Goal: Information Seeking & Learning: Learn about a topic

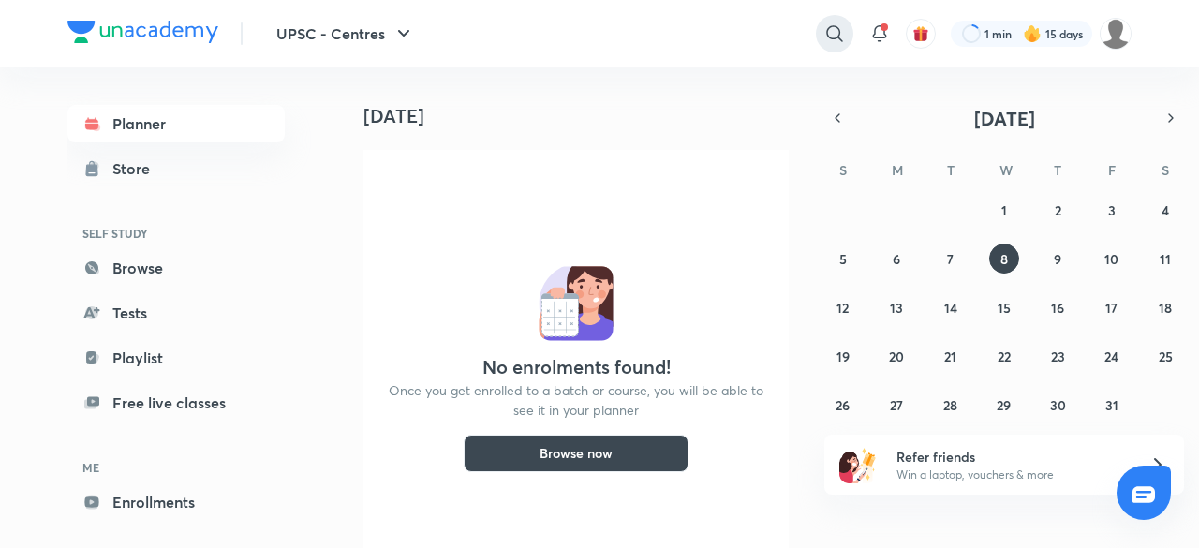
click at [836, 37] on icon at bounding box center [835, 33] width 16 height 16
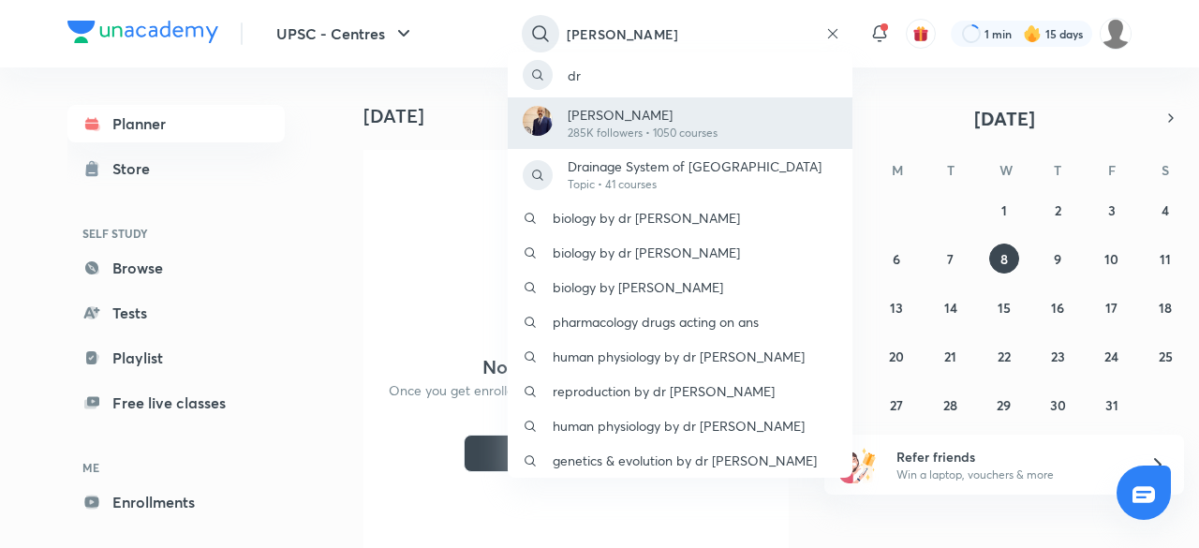
type input "[PERSON_NAME]"
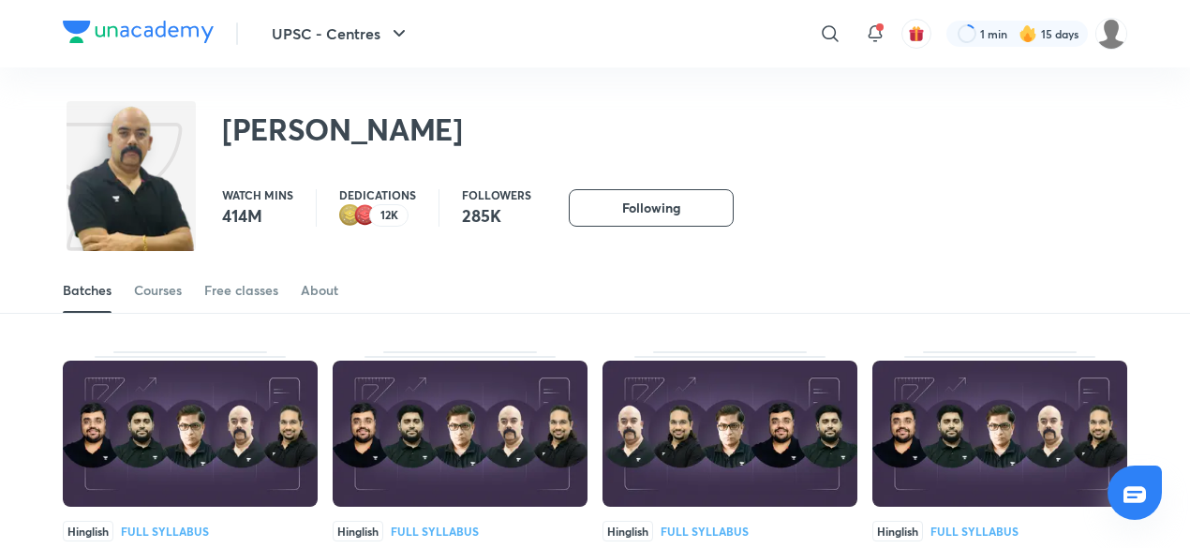
click at [184, 294] on div "Batches Courses Free classes About" at bounding box center [595, 290] width 1065 height 45
click at [167, 295] on div "Courses" at bounding box center [158, 290] width 48 height 19
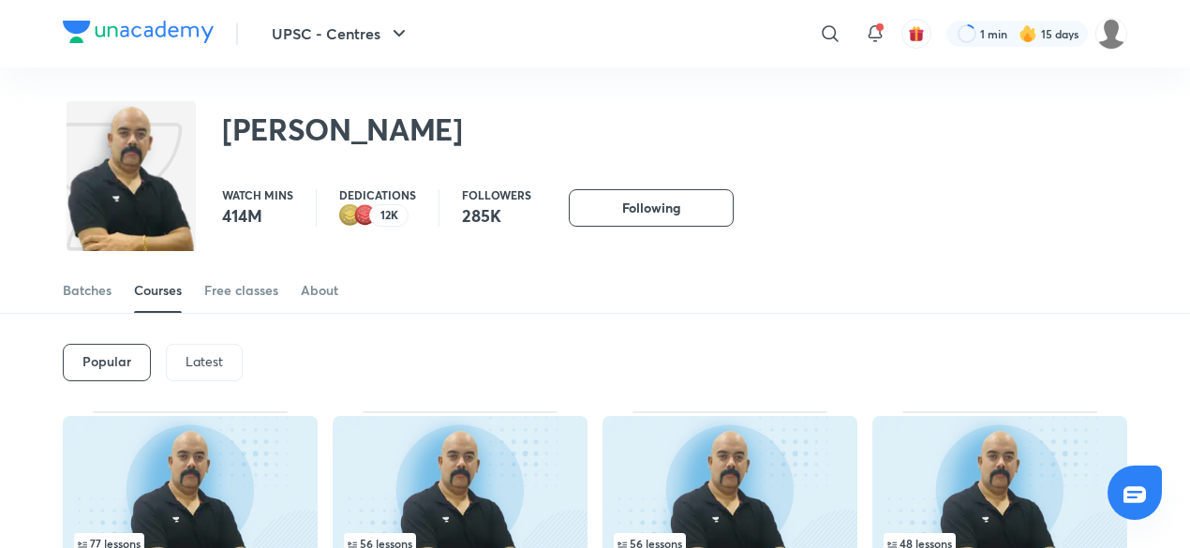
click at [219, 361] on p "Latest" at bounding box center [204, 361] width 37 height 15
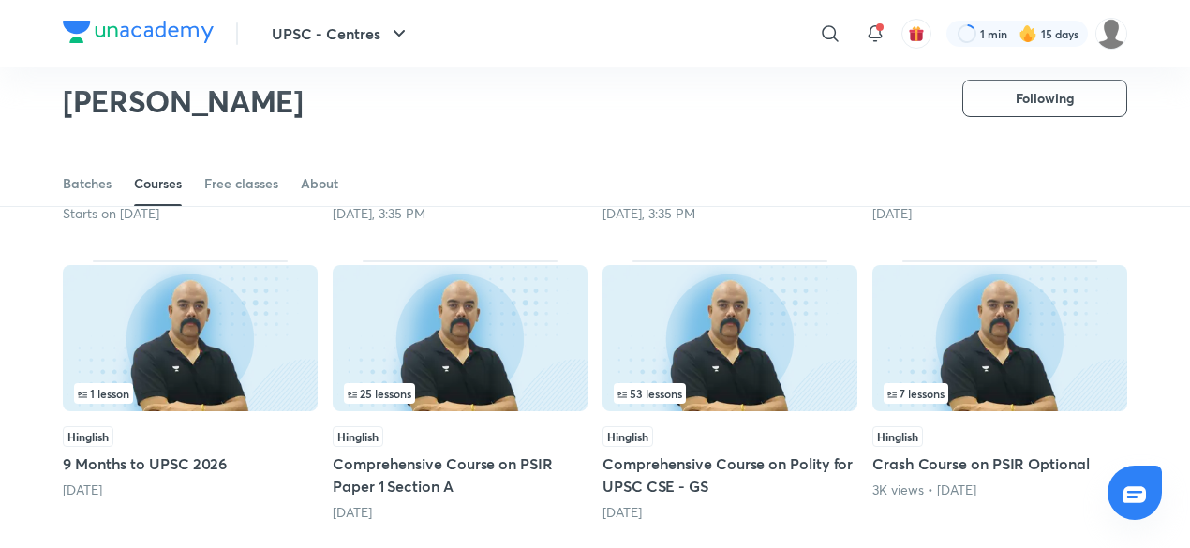
scroll to position [394, 0]
click at [697, 314] on img at bounding box center [730, 337] width 255 height 146
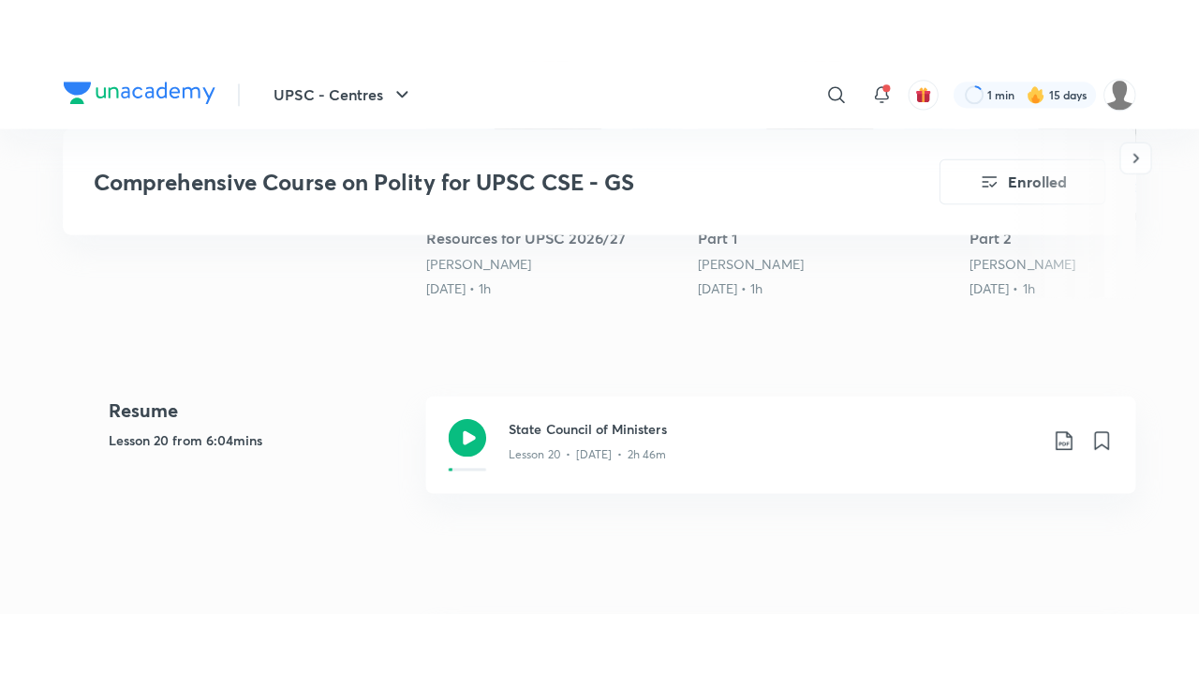
scroll to position [720, 0]
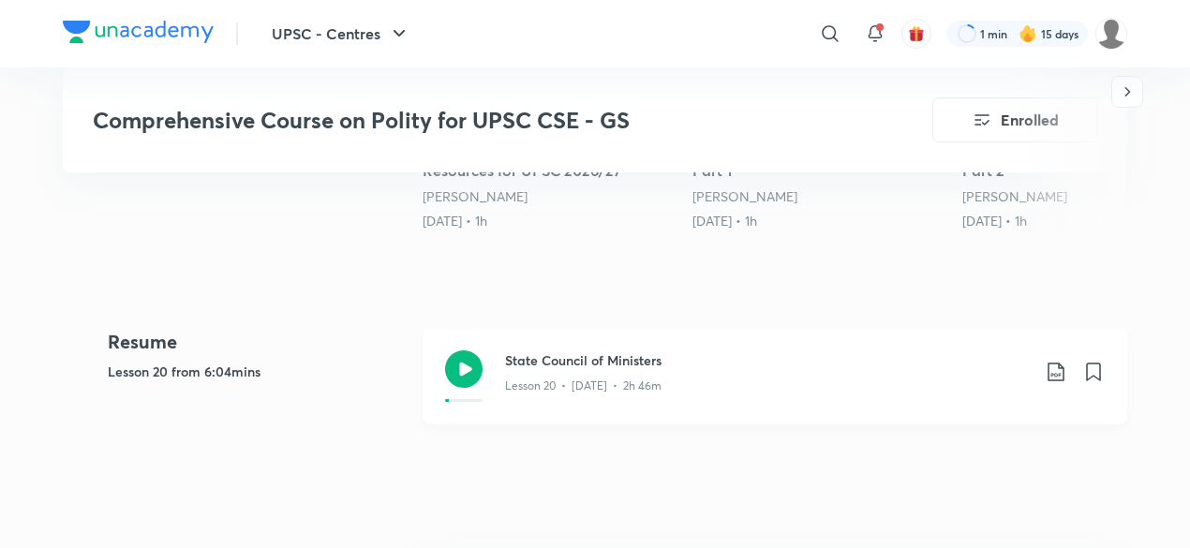
click at [600, 387] on p "Lesson 20 • [DATE] • 2h 46m" at bounding box center [583, 386] width 156 height 17
